Goal: Transaction & Acquisition: Purchase product/service

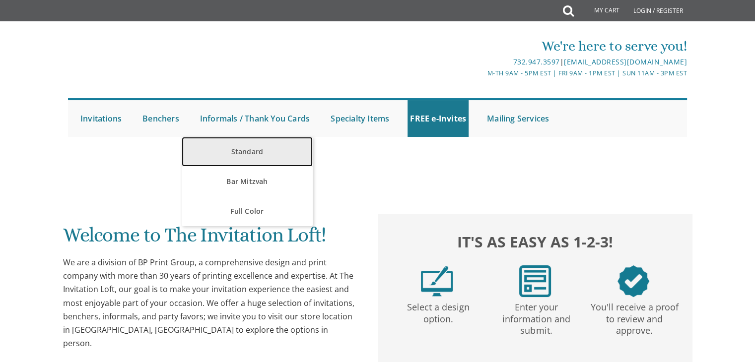
click at [246, 145] on link "Standard" at bounding box center [247, 152] width 131 height 30
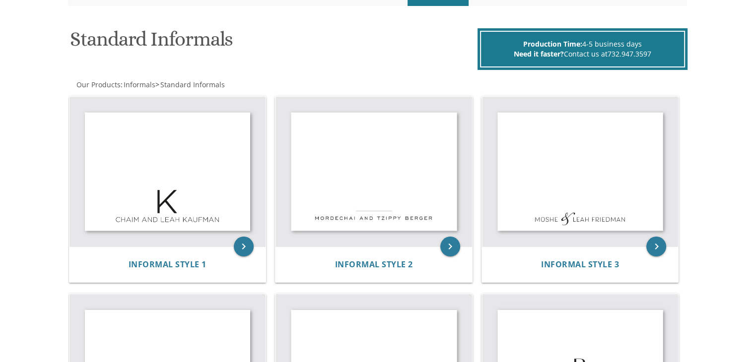
scroll to position [125, 0]
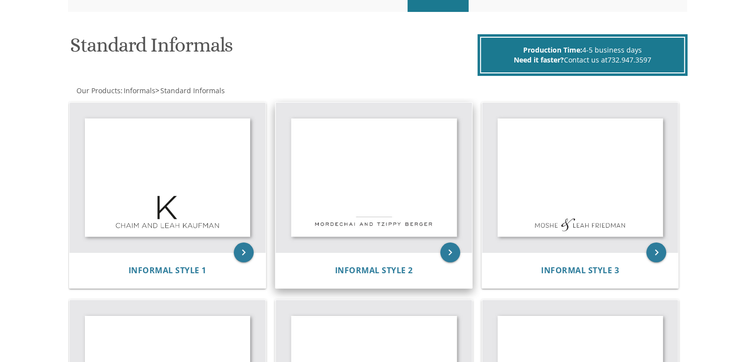
click at [390, 163] on img at bounding box center [374, 178] width 197 height 150
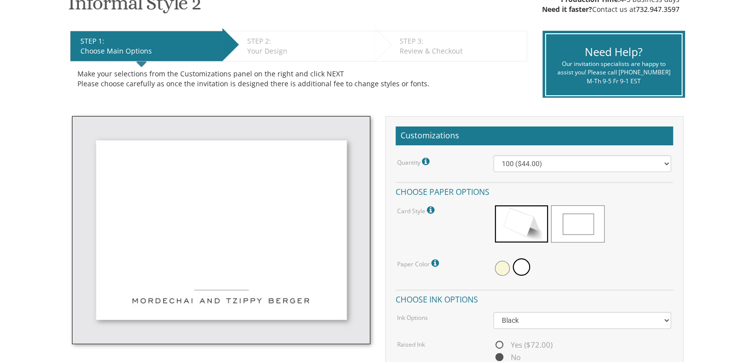
scroll to position [181, 0]
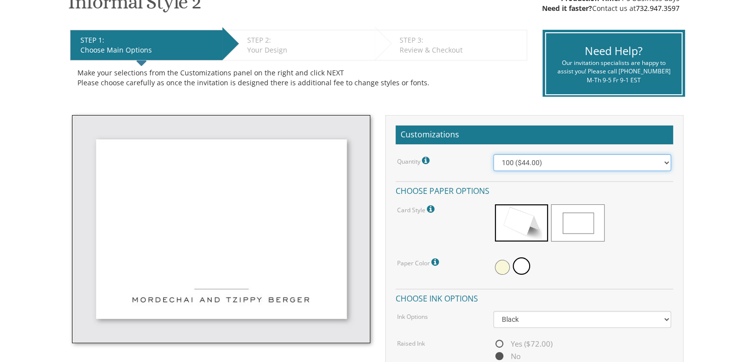
click at [516, 160] on select "100 ($44.00) 200 ($63.00) 300 ($82.00) 400 ($101.00) 500 ($120.00) 600 ($139.00…" at bounding box center [583, 162] width 178 height 17
select select "400"
click at [494, 154] on select "100 ($44.00) 200 ($63.00) 300 ($82.00) 400 ($101.00) 500 ($120.00) 600 ($139.00…" at bounding box center [583, 162] width 178 height 17
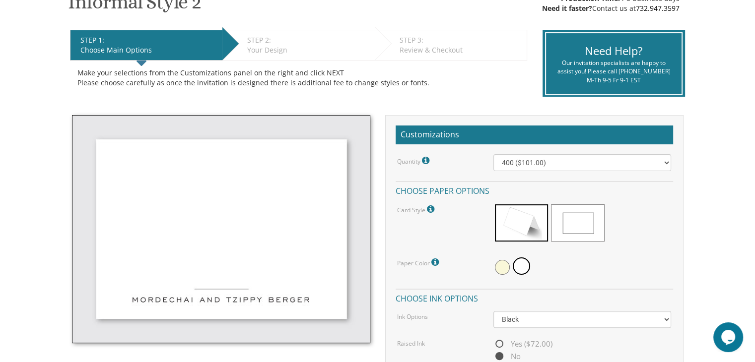
click at [558, 221] on span at bounding box center [577, 223] width 53 height 37
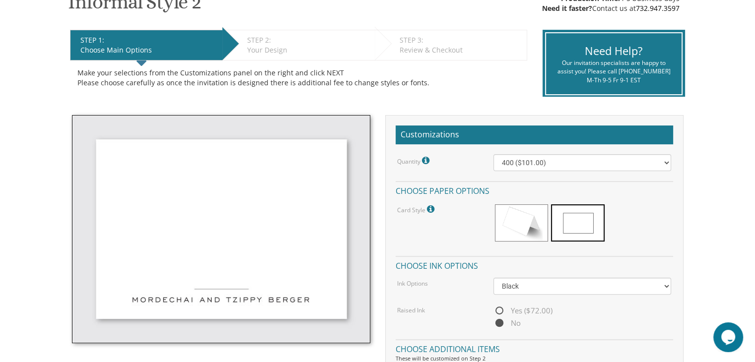
scroll to position [298, 0]
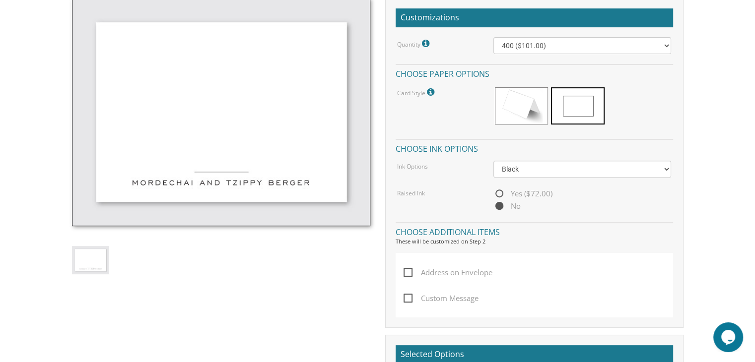
click at [497, 196] on span "Yes ($72.00)" at bounding box center [523, 194] width 59 height 12
click at [497, 196] on input "Yes ($72.00)" at bounding box center [497, 194] width 6 height 6
radio input "true"
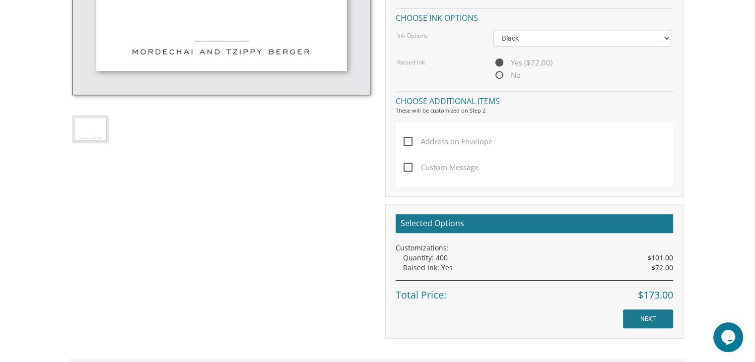
scroll to position [434, 0]
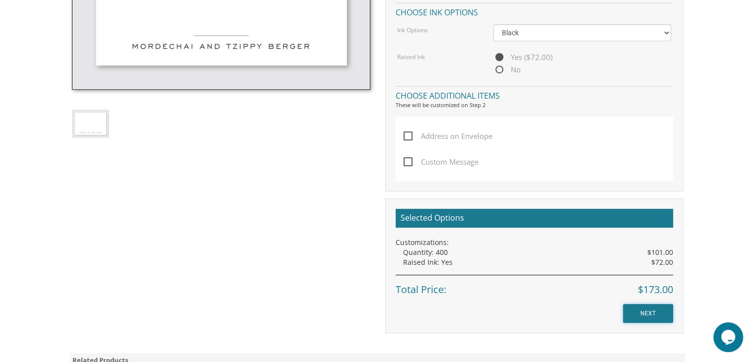
click at [660, 310] on input "NEXT" at bounding box center [648, 313] width 50 height 19
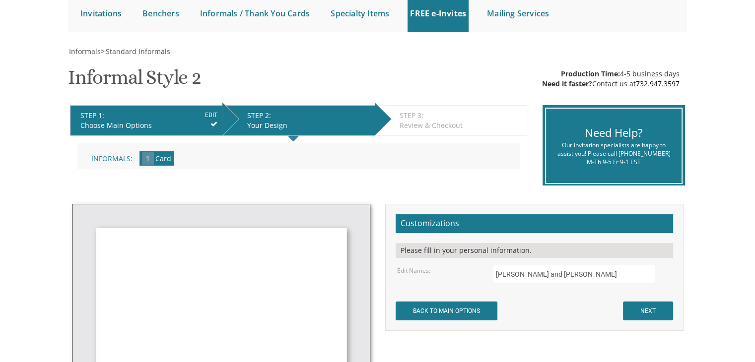
scroll to position [181, 0]
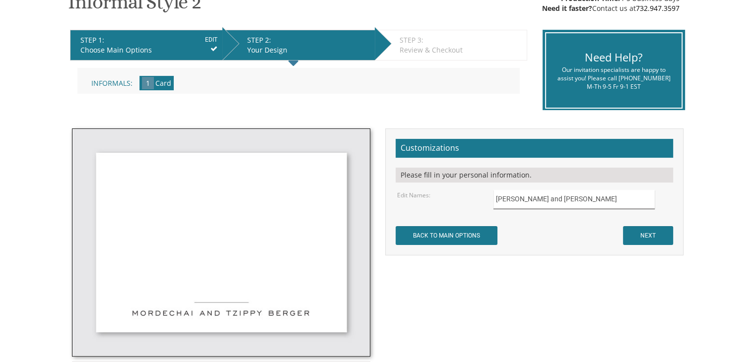
drag, startPoint x: 530, startPoint y: 201, endPoint x: 476, endPoint y: 200, distance: 54.6
click at [476, 200] on div "Edit Names: [PERSON_NAME] and [PERSON_NAME]" at bounding box center [534, 199] width 289 height 19
drag, startPoint x: 541, startPoint y: 201, endPoint x: 522, endPoint y: 199, distance: 18.5
click at [522, 199] on input "Avi and [PERSON_NAME]" at bounding box center [574, 199] width 161 height 19
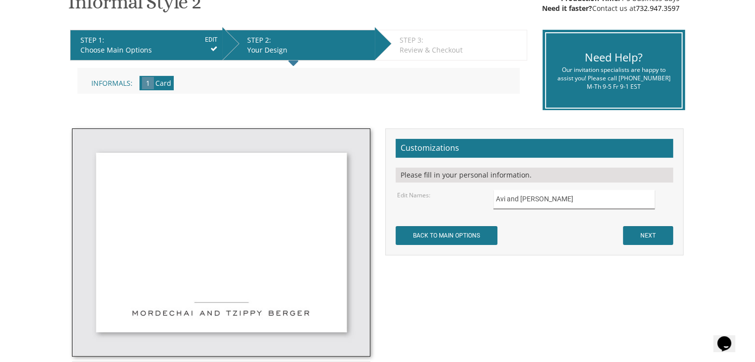
drag, startPoint x: 557, startPoint y: 200, endPoint x: 538, endPoint y: 195, distance: 19.0
click at [538, 195] on input "Avi and Shira Berger" at bounding box center [574, 199] width 161 height 19
type input "Avi and [PERSON_NAME]"
click at [662, 233] on input "NEXT" at bounding box center [648, 235] width 50 height 19
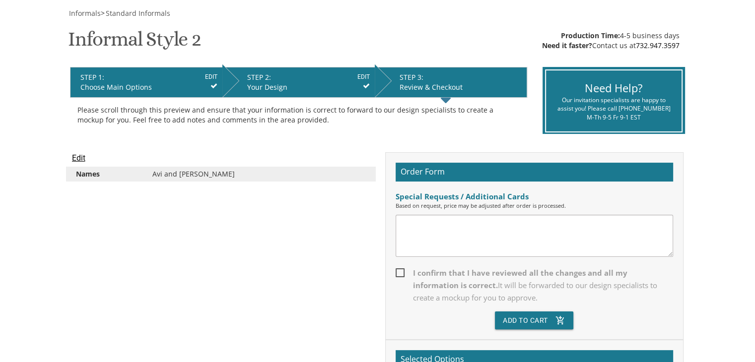
scroll to position [146, 0]
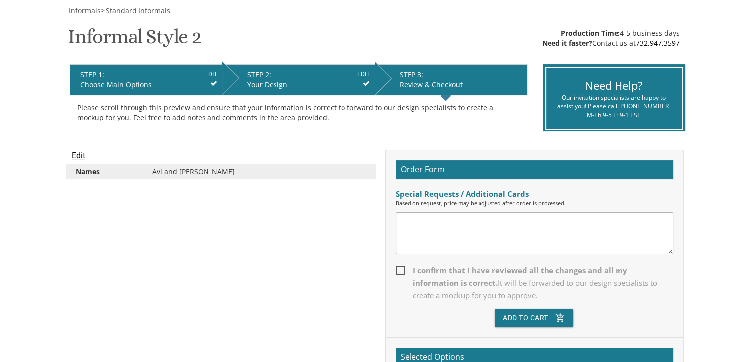
click at [404, 265] on span "I confirm that I have reviewed all the changes and all my information is correc…" at bounding box center [535, 283] width 278 height 37
click at [402, 267] on input "I confirm that I have reviewed all the changes and all my information is correc…" at bounding box center [399, 270] width 6 height 6
click at [399, 270] on span "I confirm that I have reviewed all the changes and all my information is correc…" at bounding box center [535, 283] width 278 height 37
click at [399, 270] on input "I confirm that I have reviewed all the changes and all my information is correc…" at bounding box center [399, 270] width 6 height 6
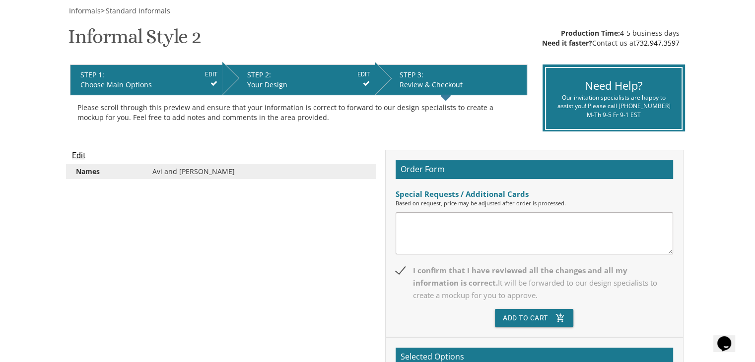
checkbox input "false"
click at [78, 155] on input "Edit" at bounding box center [78, 156] width 13 height 12
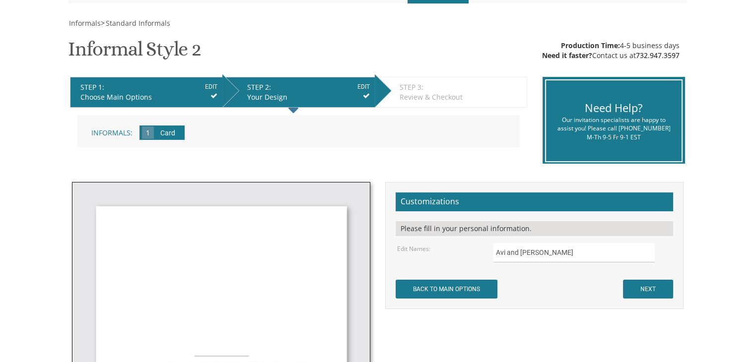
scroll to position [154, 0]
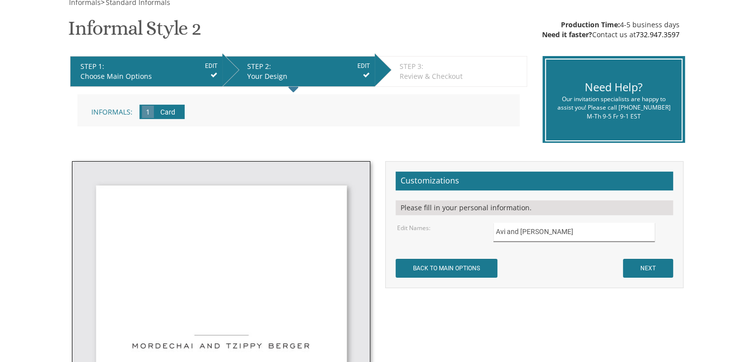
drag, startPoint x: 554, startPoint y: 235, endPoint x: 537, endPoint y: 235, distance: 16.9
click at [537, 235] on input "Avi and [PERSON_NAME]" at bounding box center [574, 232] width 161 height 19
type input "[PERSON_NAME] and [PERSON_NAME]"
click at [643, 267] on input "NEXT" at bounding box center [648, 268] width 50 height 19
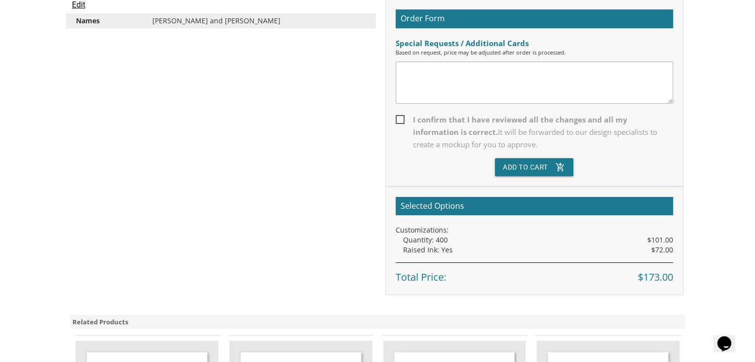
click at [427, 116] on span "I confirm that I have reviewed all the changes and all my information is correc…" at bounding box center [535, 132] width 278 height 37
click at [402, 116] on input "I confirm that I have reviewed all the changes and all my information is correc…" at bounding box center [399, 119] width 6 height 6
checkbox input "true"
click at [527, 165] on button "Add To Cart add_shopping_cart" at bounding box center [534, 167] width 78 height 18
